Goal: Information Seeking & Learning: Learn about a topic

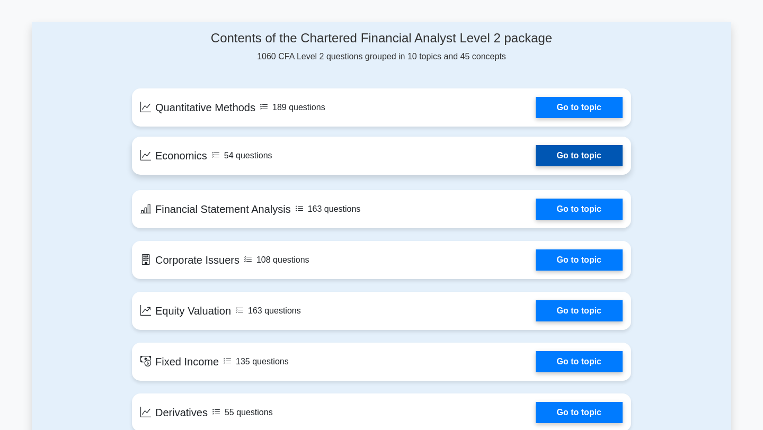
scroll to position [516, 0]
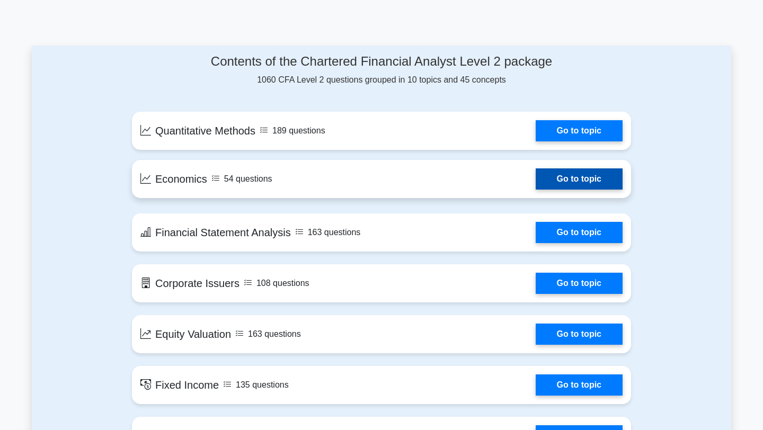
click at [571, 180] on link "Go to topic" at bounding box center [579, 178] width 87 height 21
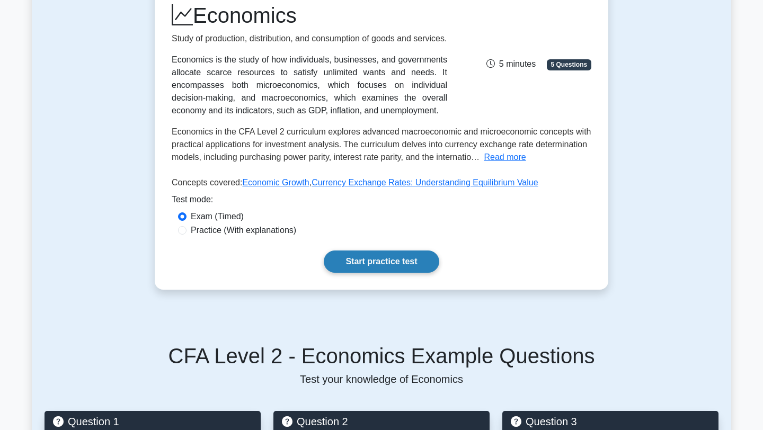
click at [368, 273] on link "Start practice test" at bounding box center [381, 262] width 115 height 22
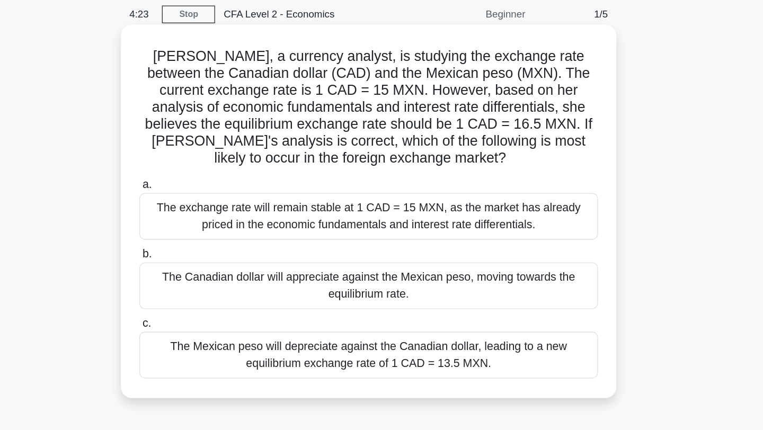
click at [342, 248] on div "The Canadian dollar will appreciate against the Mexican peso, moving towards th…" at bounding box center [381, 254] width 343 height 35
click at [210, 235] on input "b. The Canadian dollar will appreciate against the Mexican peso, moving towards…" at bounding box center [210, 231] width 0 height 7
